Goal: Information Seeking & Learning: Learn about a topic

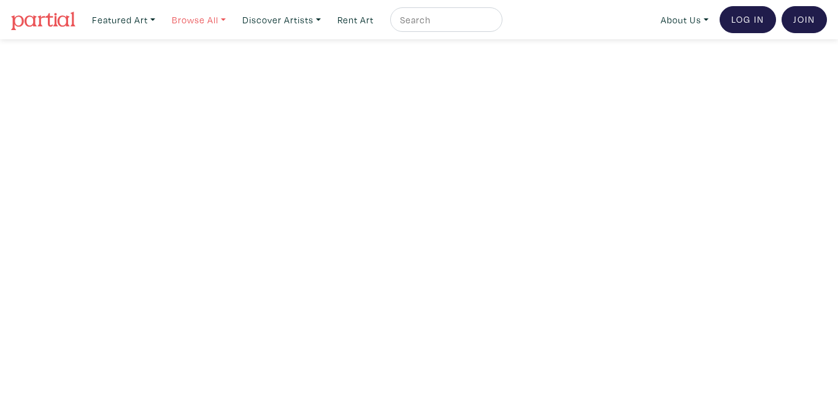
click at [200, 21] on link "Browse All" at bounding box center [198, 19] width 65 height 25
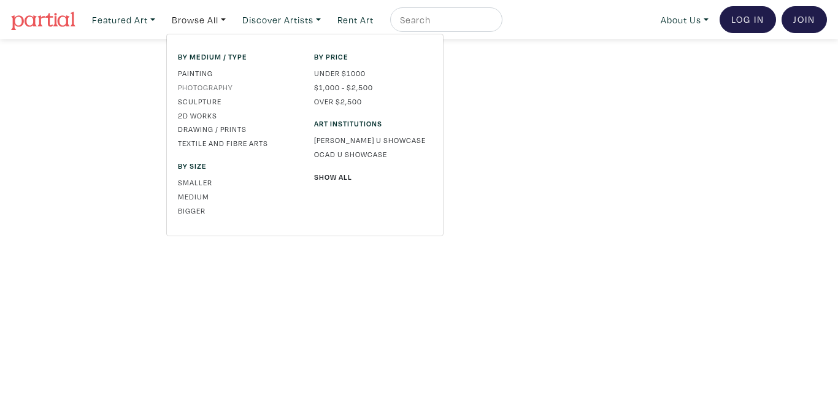
click at [202, 86] on link "Photography" at bounding box center [237, 87] width 118 height 11
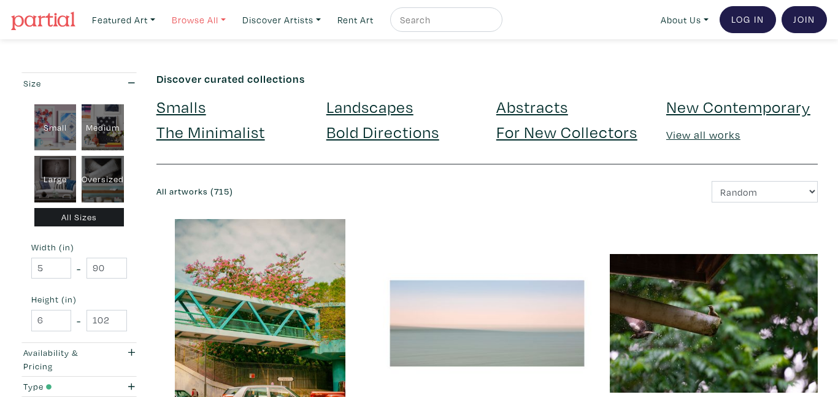
click at [196, 21] on link "Browse All" at bounding box center [198, 19] width 65 height 25
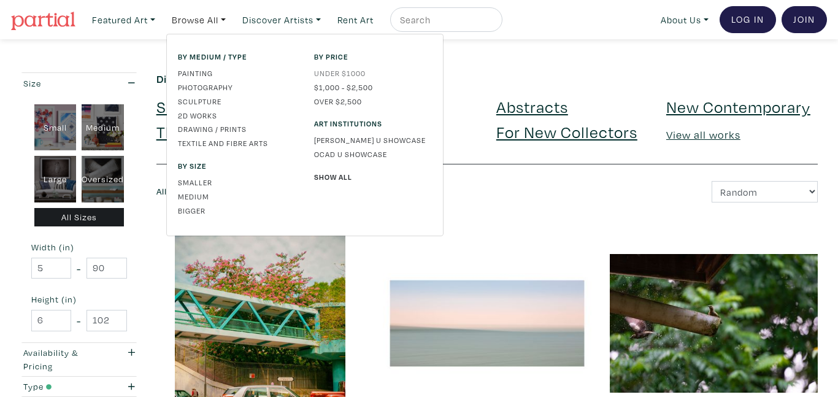
click at [339, 72] on link "Under $1000" at bounding box center [373, 72] width 118 height 11
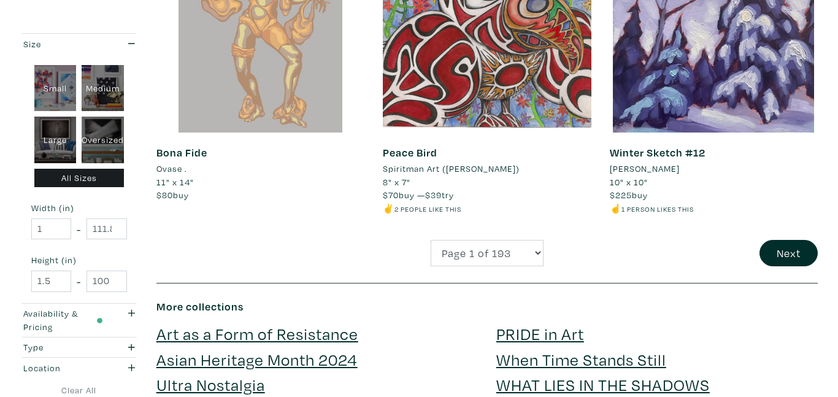
scroll to position [2495, 0]
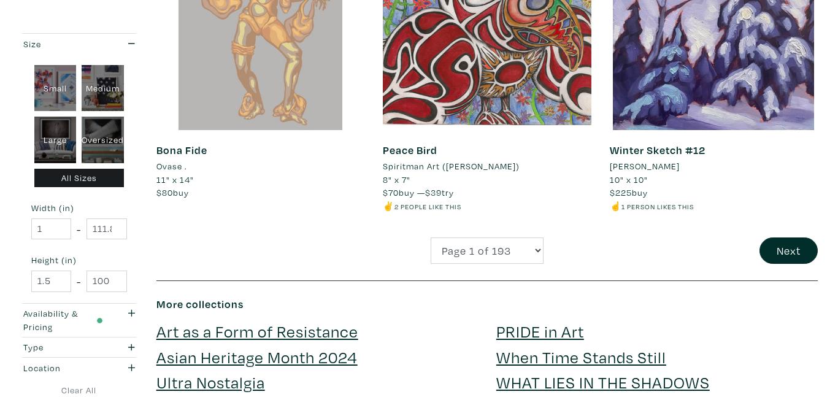
click at [48, 140] on div "Large" at bounding box center [55, 140] width 42 height 47
type input "28"
type input "48"
type input "28"
type input "48"
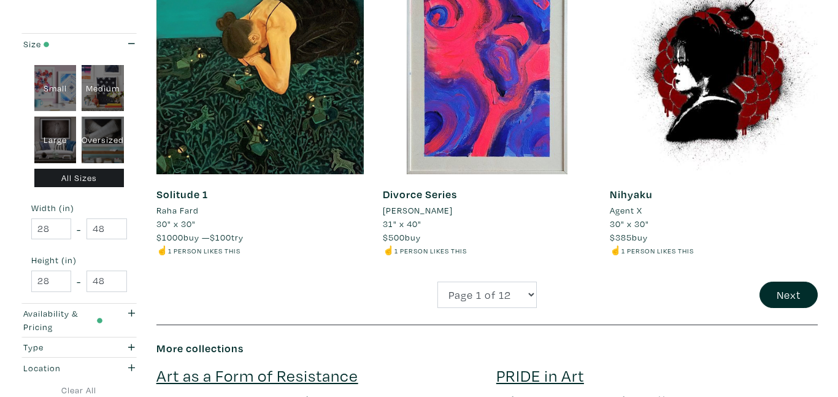
scroll to position [2484, 0]
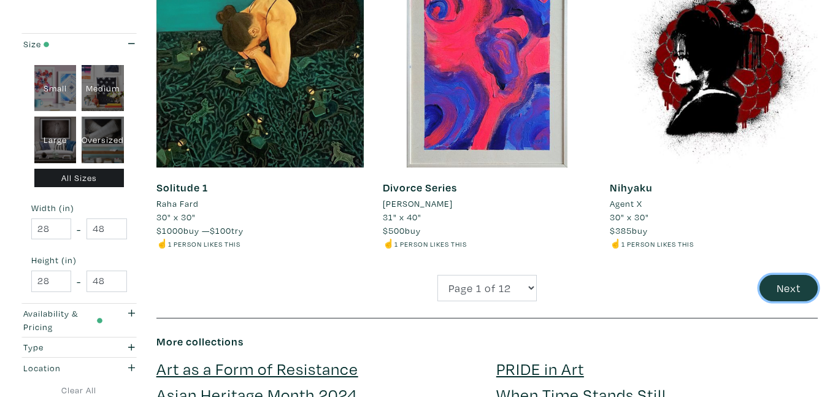
click at [779, 287] on button "Next" at bounding box center [788, 288] width 58 height 26
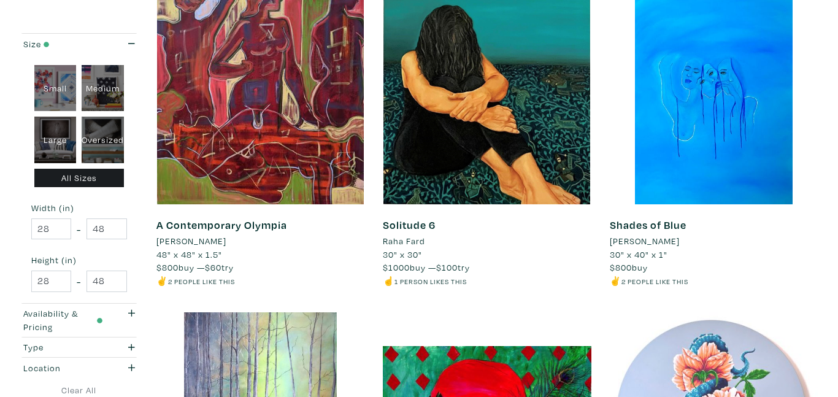
scroll to position [843, 0]
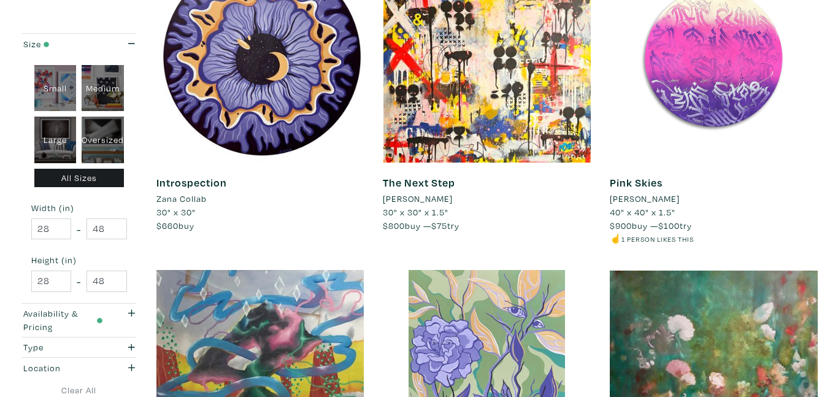
scroll to position [2175, 0]
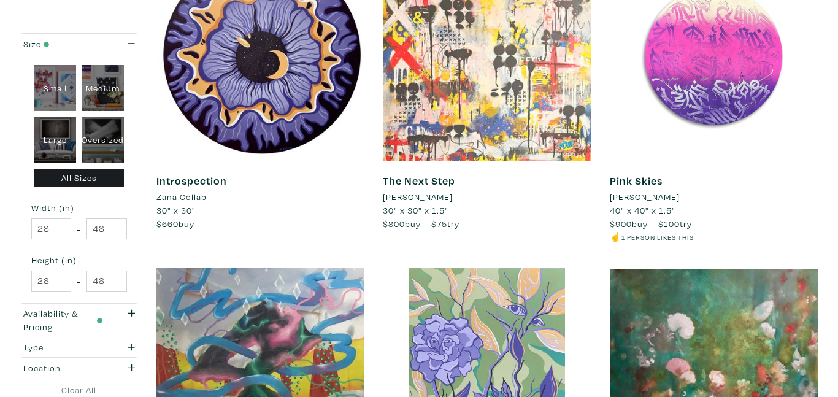
click at [502, 115] on div at bounding box center [487, 56] width 208 height 208
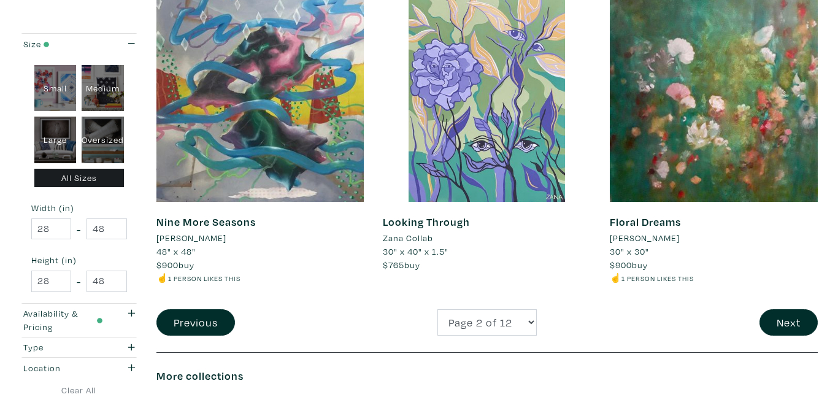
scroll to position [2451, 0]
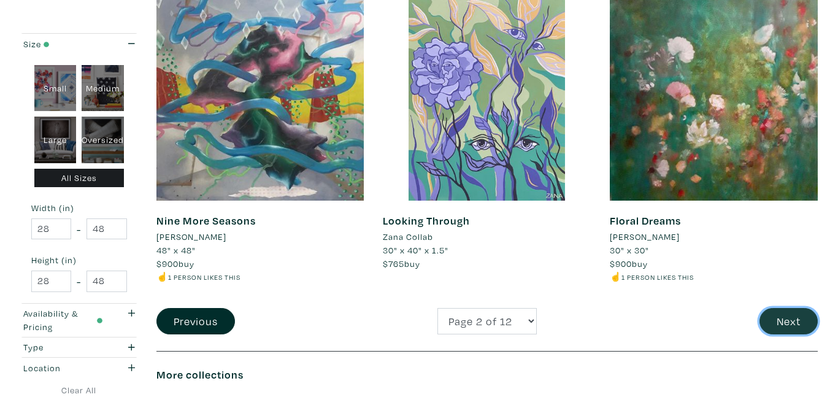
click at [788, 325] on button "Next" at bounding box center [788, 321] width 58 height 26
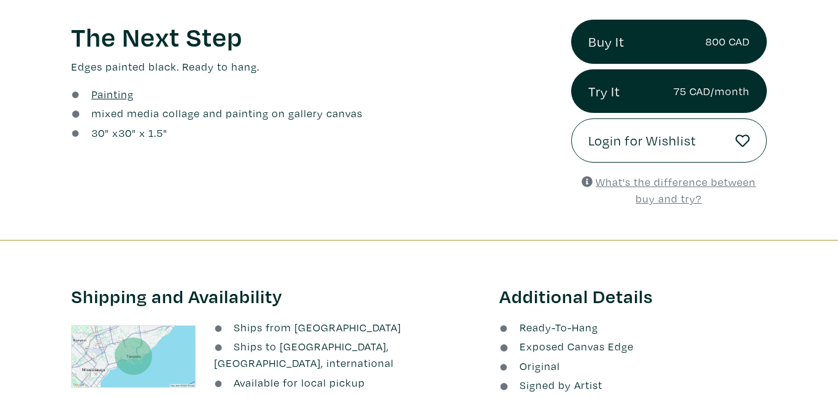
scroll to position [447, 0]
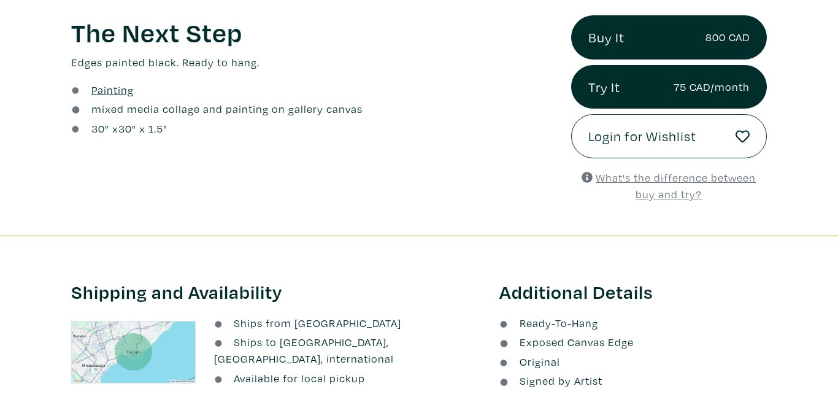
click at [650, 174] on u "What's the difference between buy and try?" at bounding box center [676, 186] width 160 height 31
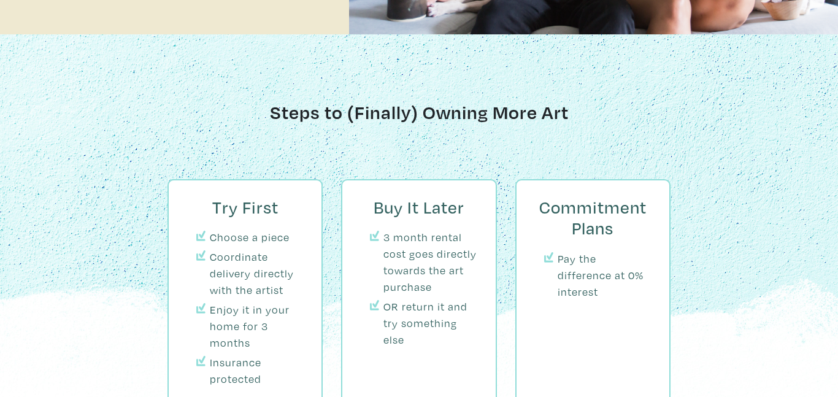
scroll to position [1164, 0]
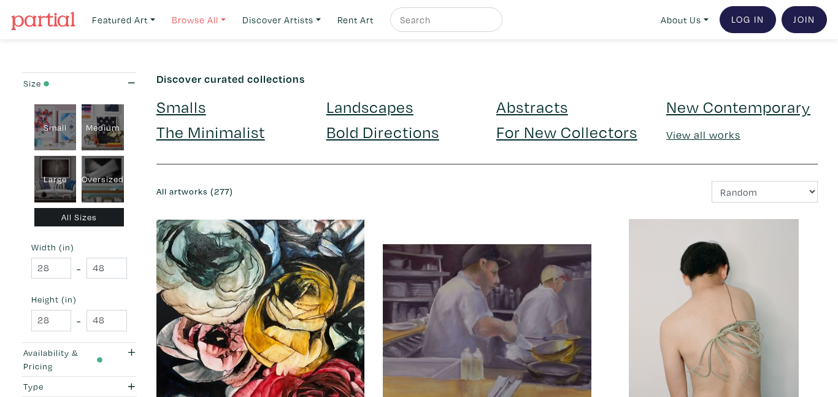
click at [208, 23] on link "Browse All" at bounding box center [198, 19] width 65 height 25
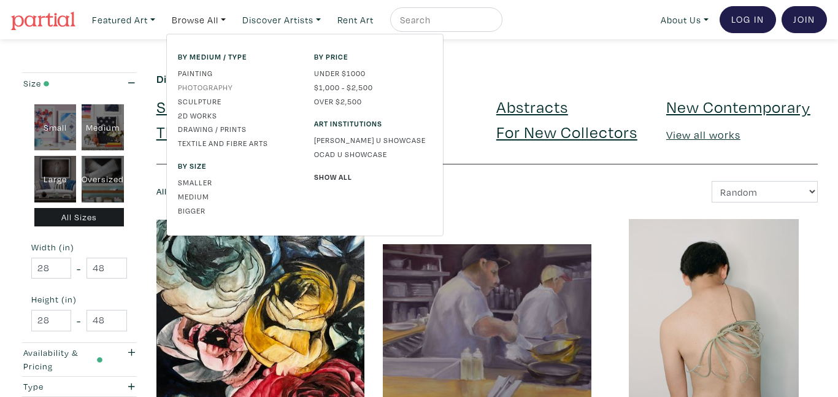
click at [212, 86] on link "Photography" at bounding box center [237, 87] width 118 height 11
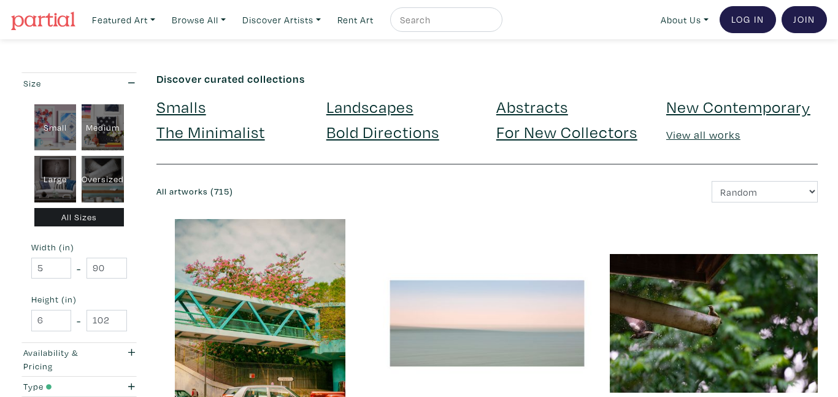
click at [59, 182] on div "Large" at bounding box center [55, 179] width 42 height 47
type input "28"
type input "48"
type input "28"
type input "48"
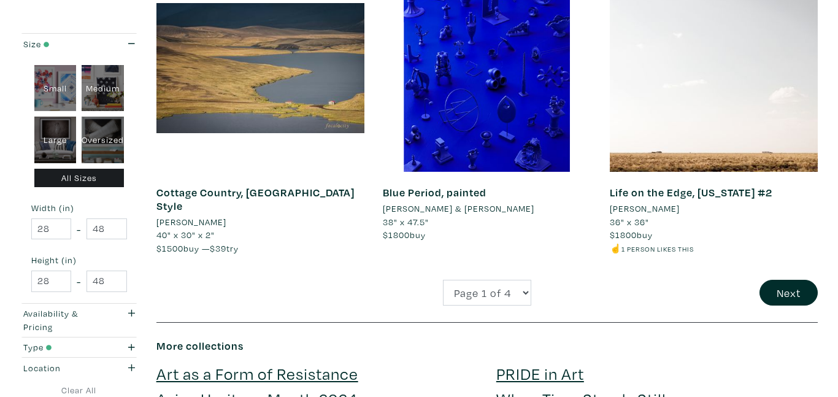
scroll to position [2501, 0]
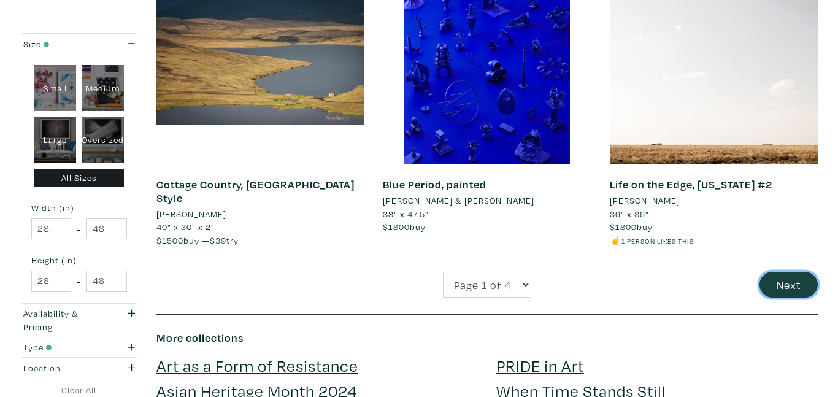
click at [770, 272] on button "Next" at bounding box center [788, 285] width 58 height 26
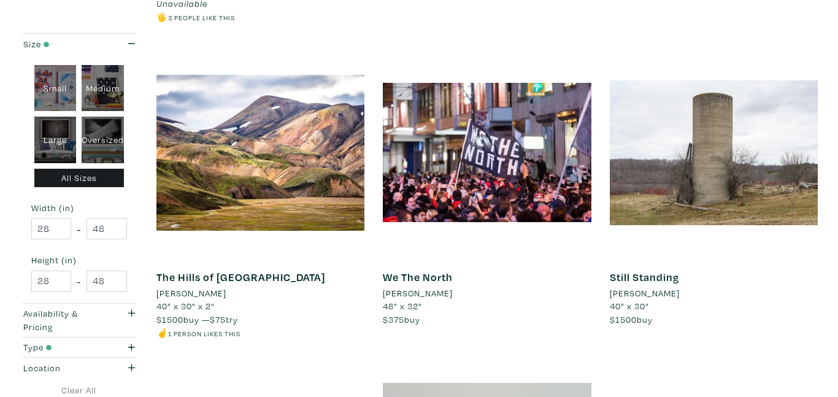
scroll to position [2138, 0]
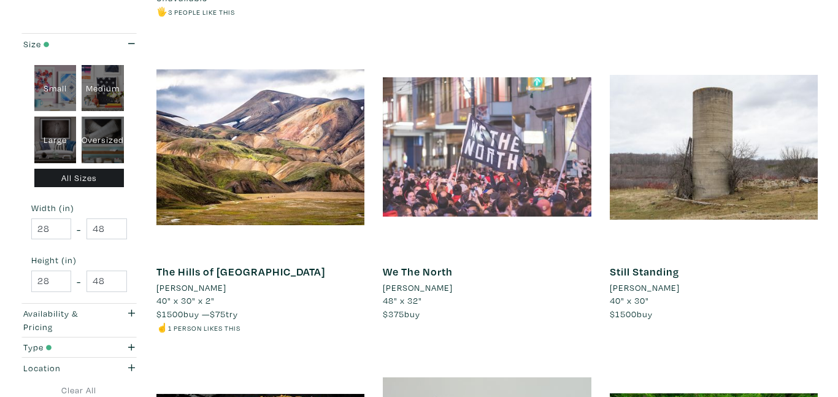
click at [496, 107] on div at bounding box center [487, 147] width 208 height 208
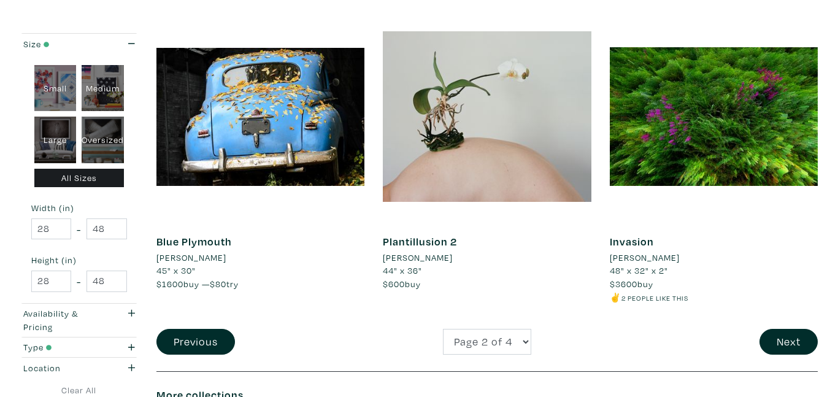
scroll to position [2488, 0]
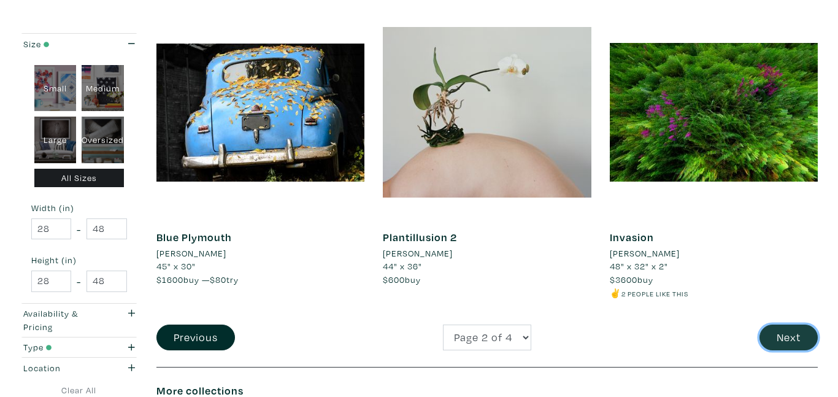
click at [787, 324] on button "Next" at bounding box center [788, 337] width 58 height 26
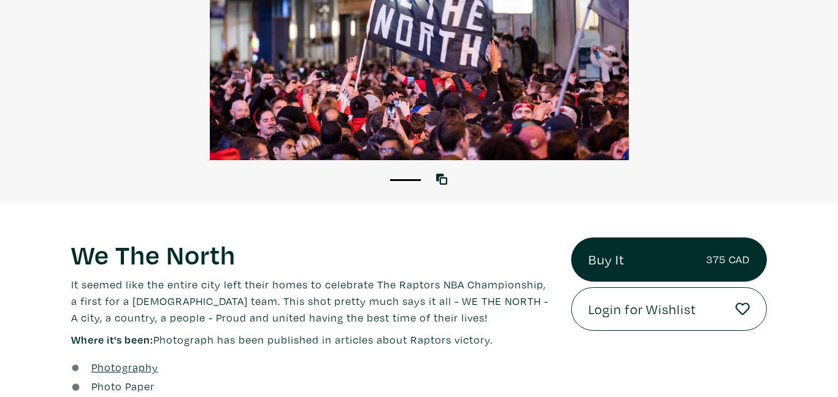
scroll to position [216, 0]
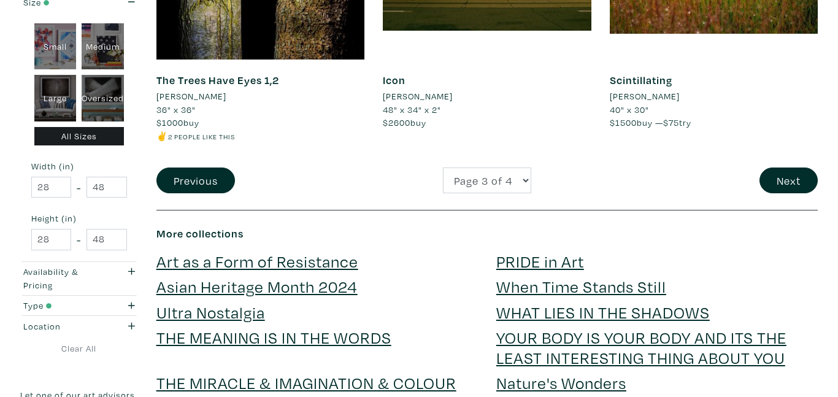
scroll to position [2609, 0]
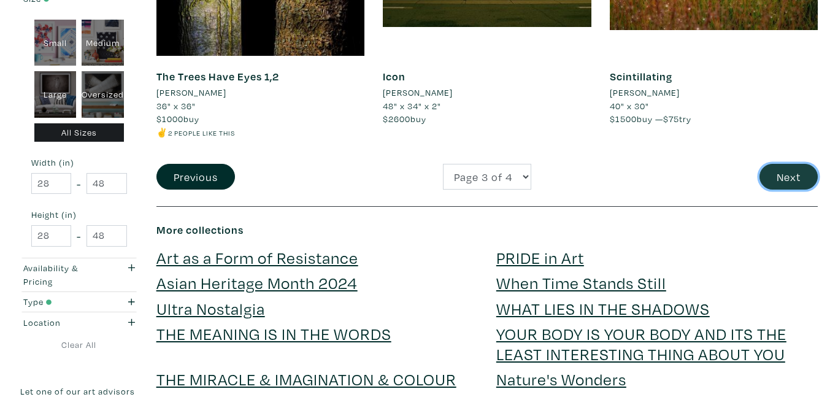
click at [777, 164] on button "Next" at bounding box center [788, 177] width 58 height 26
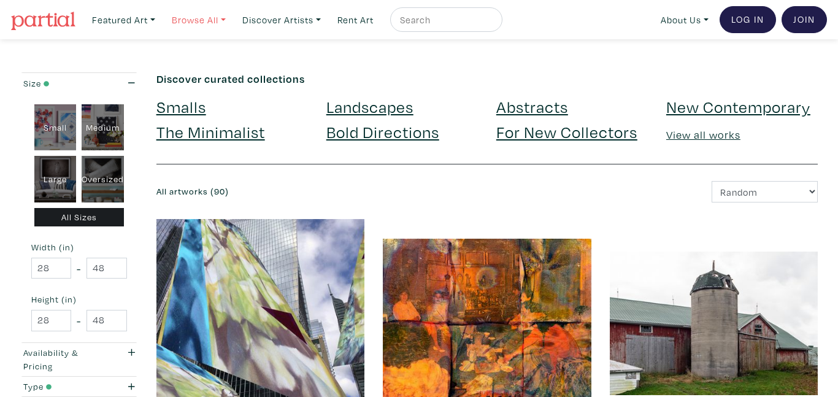
click at [209, 22] on link "Browse All" at bounding box center [198, 19] width 65 height 25
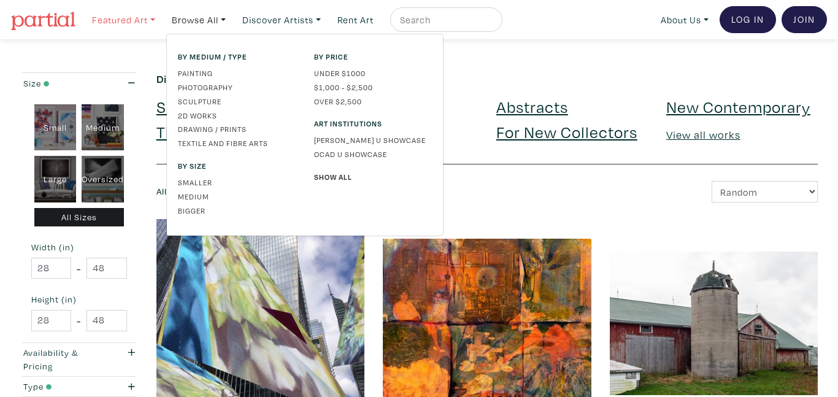
click at [116, 16] on link "Featured Art" at bounding box center [123, 19] width 74 height 25
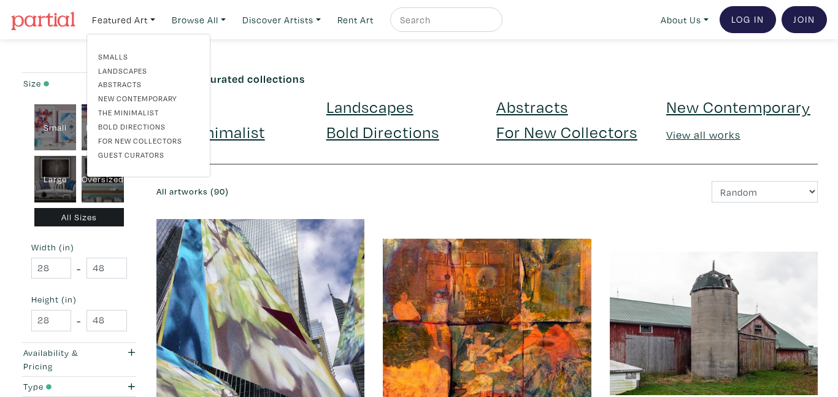
click at [142, 113] on link "The Minimalist" at bounding box center [148, 112] width 101 height 11
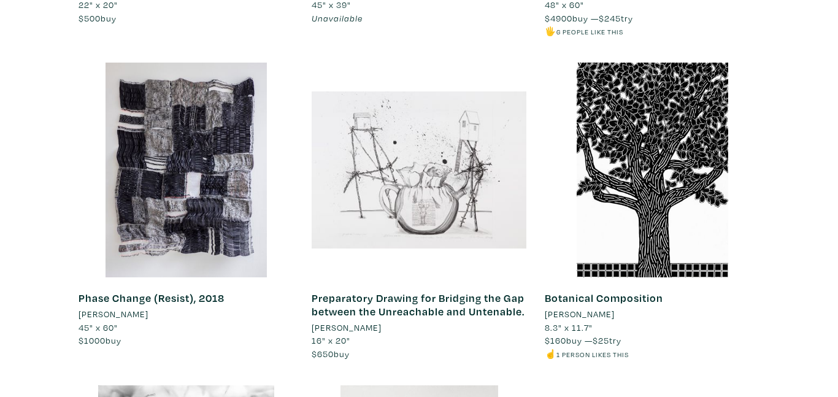
scroll to position [2413, 0]
